Goal: Navigation & Orientation: Find specific page/section

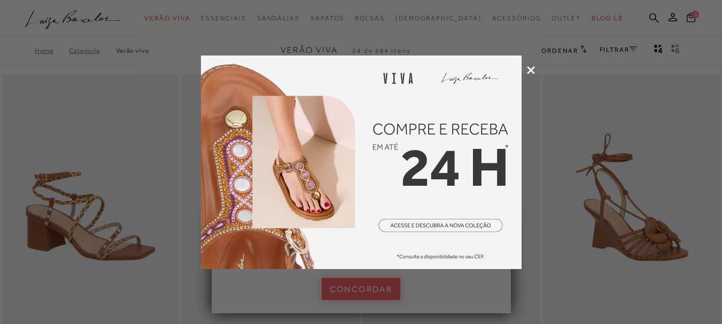
click at [534, 72] on icon at bounding box center [531, 70] width 8 height 8
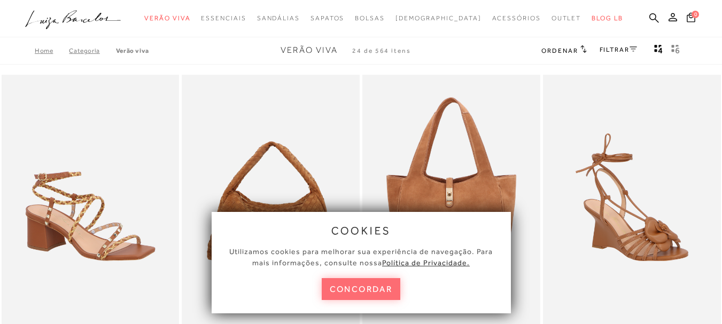
click at [352, 293] on button "concordar" at bounding box center [361, 290] width 79 height 22
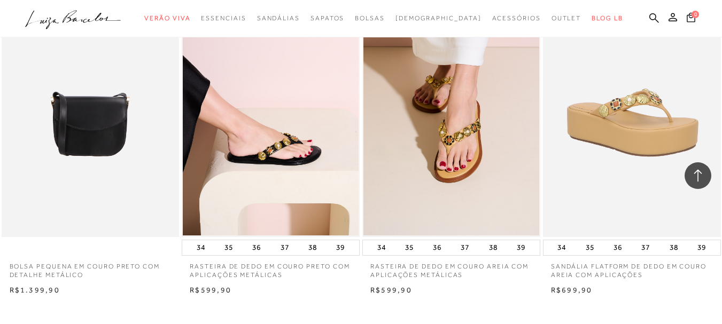
scroll to position [1924, 0]
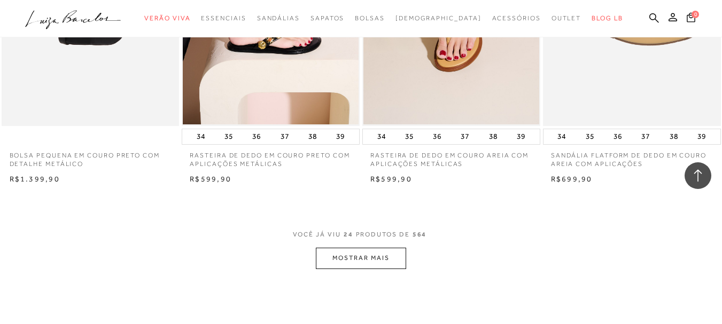
click at [392, 257] on button "MOSTRAR MAIS" at bounding box center [361, 258] width 90 height 21
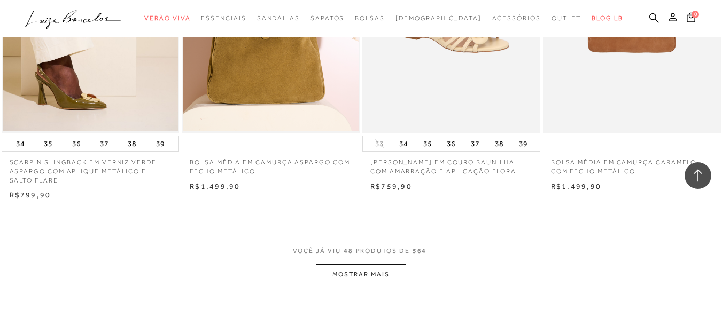
scroll to position [3956, 0]
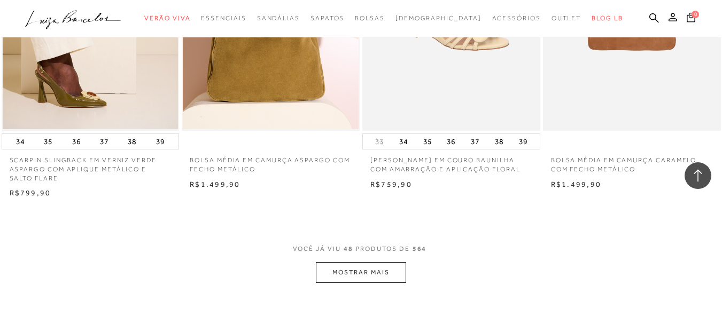
click at [382, 273] on button "MOSTRAR MAIS" at bounding box center [361, 272] width 90 height 21
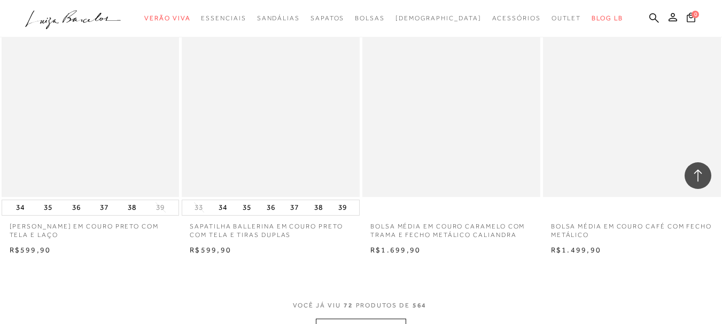
scroll to position [5934, 0]
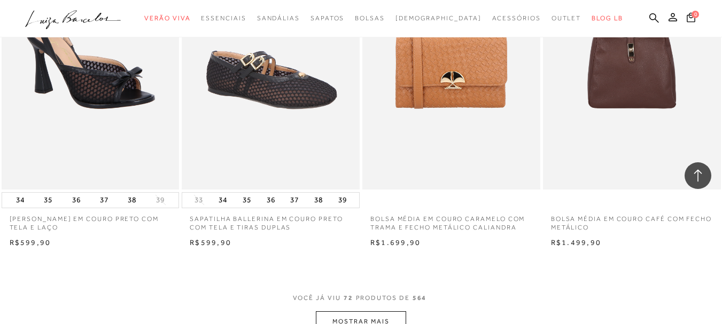
click at [375, 314] on button "MOSTRAR MAIS" at bounding box center [361, 322] width 90 height 21
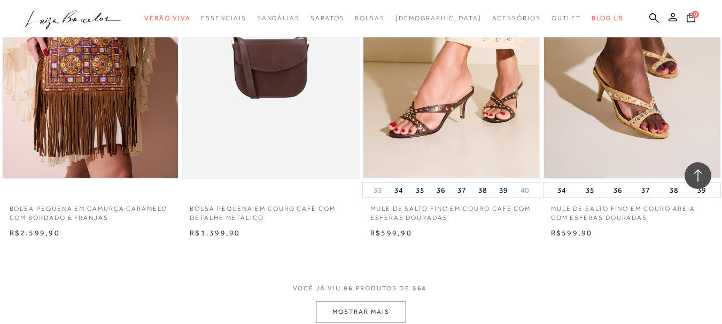
scroll to position [8072, 0]
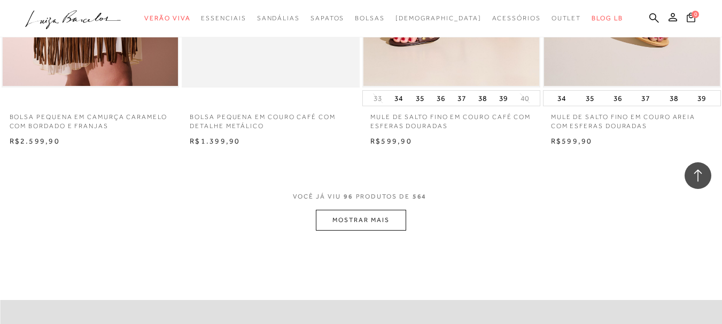
click at [388, 218] on button "MOSTRAR MAIS" at bounding box center [361, 220] width 90 height 21
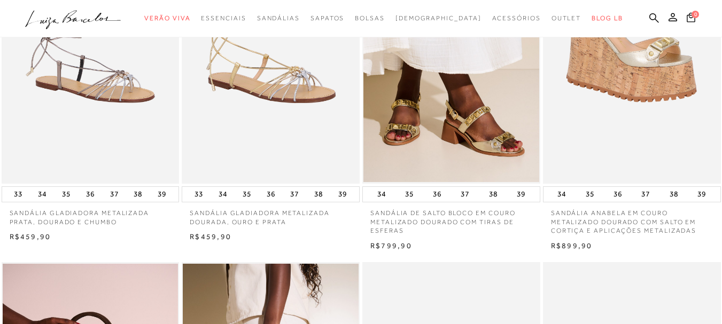
scroll to position [0, 0]
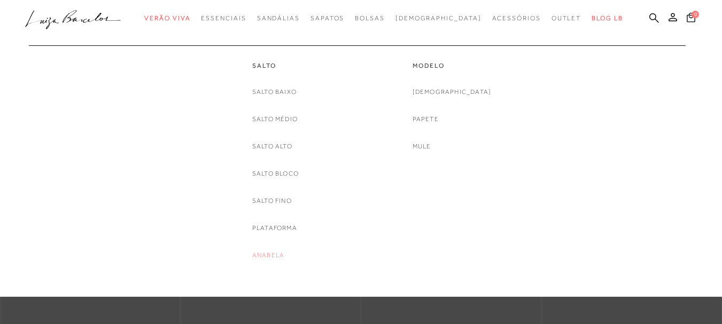
click at [258, 255] on link "Anabela" at bounding box center [268, 255] width 32 height 11
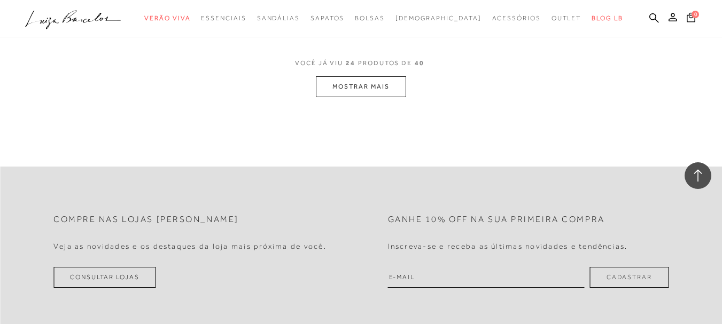
scroll to position [2085, 0]
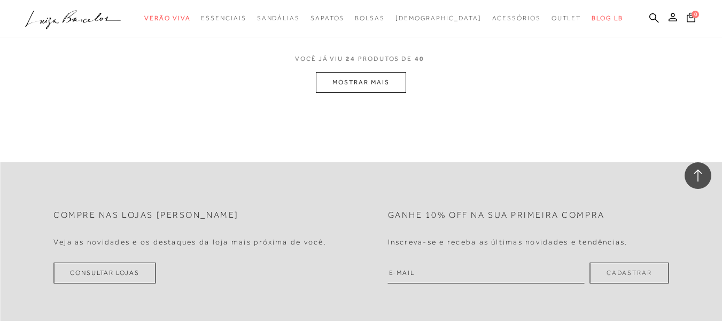
click at [374, 80] on button "MOSTRAR MAIS" at bounding box center [361, 82] width 90 height 21
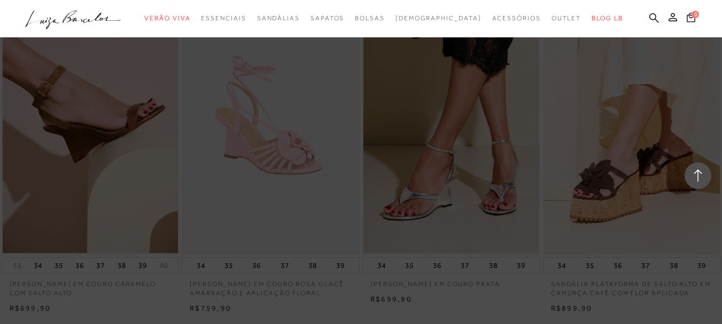
scroll to position [748, 0]
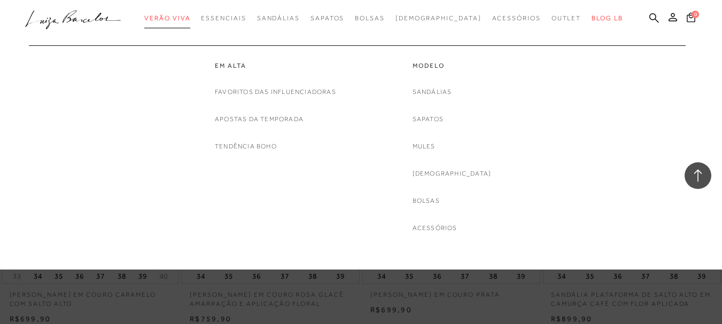
click at [179, 16] on span "Verão Viva" at bounding box center [167, 17] width 46 height 7
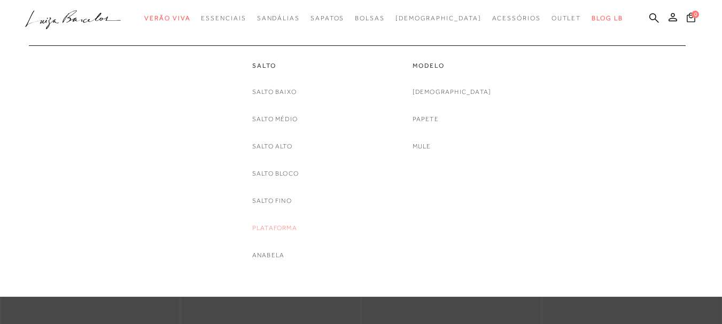
click at [273, 229] on link "Plataforma" at bounding box center [274, 228] width 45 height 11
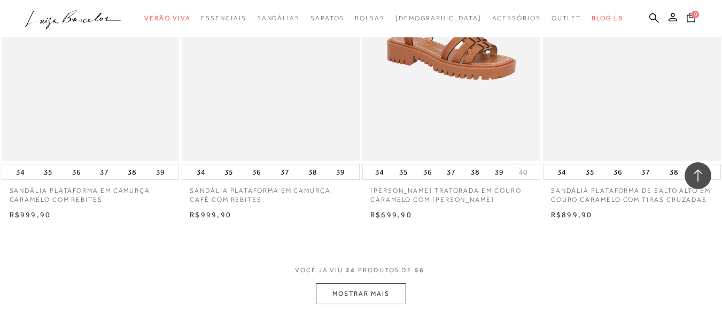
scroll to position [2031, 0]
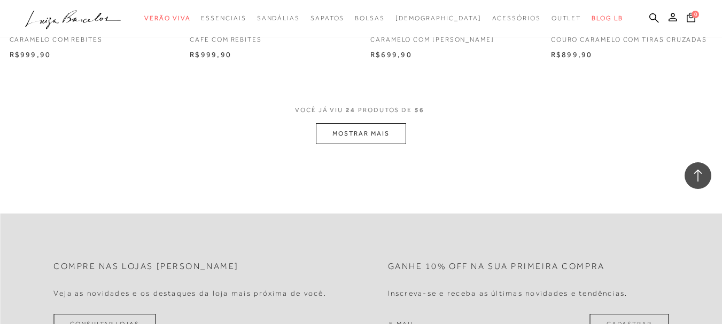
click at [385, 131] on button "MOSTRAR MAIS" at bounding box center [361, 133] width 90 height 21
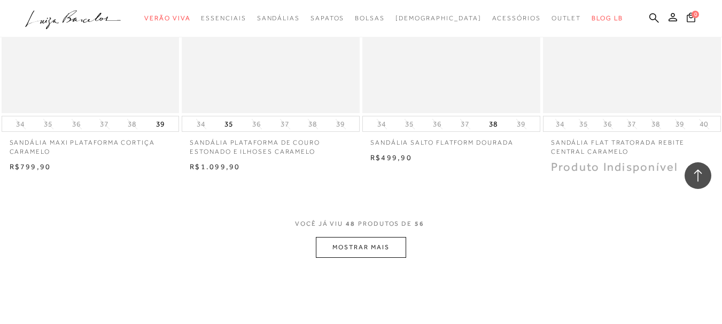
scroll to position [3956, 0]
click at [347, 241] on button "MOSTRAR MAIS" at bounding box center [361, 247] width 90 height 21
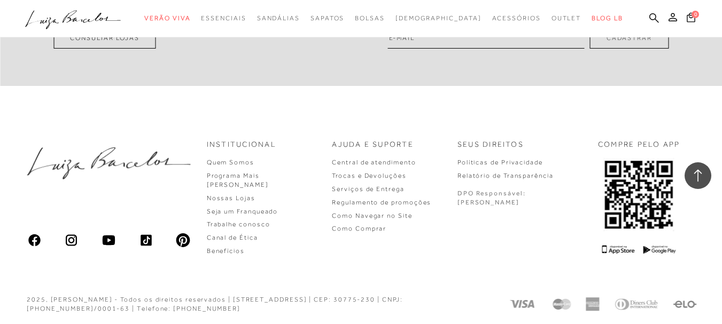
scroll to position [4915, 0]
